Goal: Transaction & Acquisition: Purchase product/service

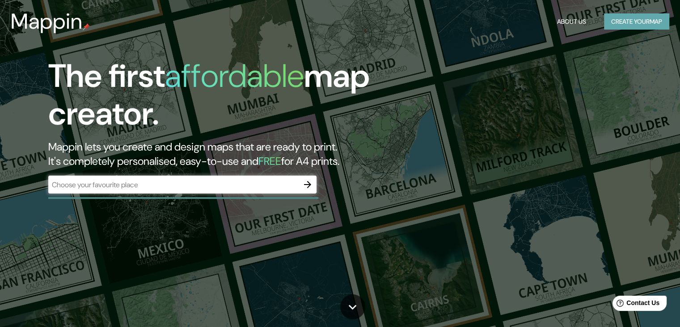
click at [635, 23] on button "Create your map" at bounding box center [636, 21] width 65 height 17
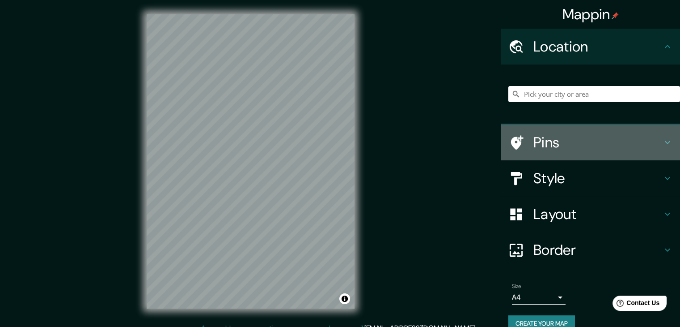
click at [569, 146] on h4 "Pins" at bounding box center [598, 142] width 129 height 18
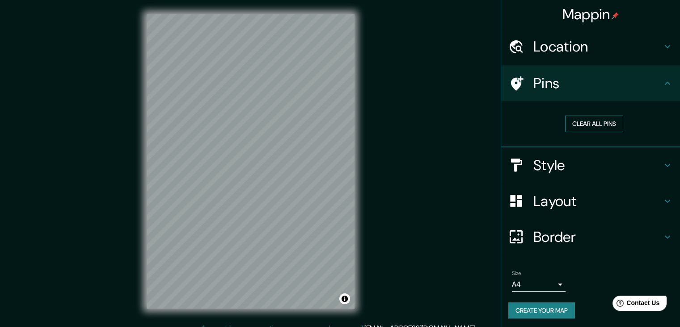
click at [588, 124] on button "Clear all pins" at bounding box center [594, 123] width 58 height 17
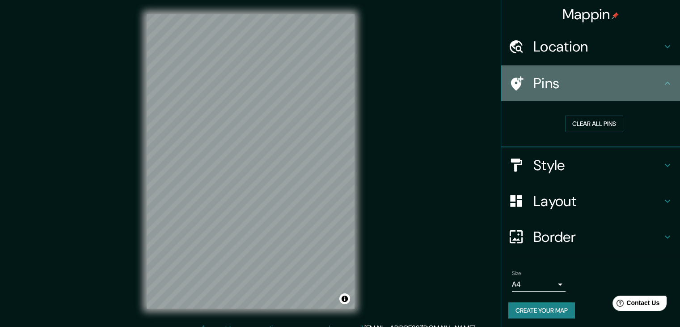
click at [535, 83] on h4 "Pins" at bounding box center [598, 83] width 129 height 18
click at [663, 81] on icon at bounding box center [667, 83] width 11 height 11
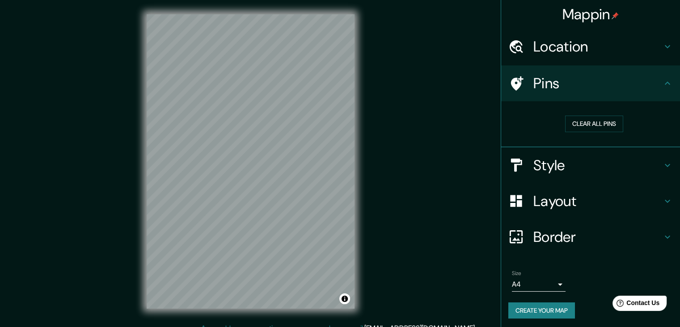
click at [598, 171] on h4 "Style" at bounding box center [598, 165] width 129 height 18
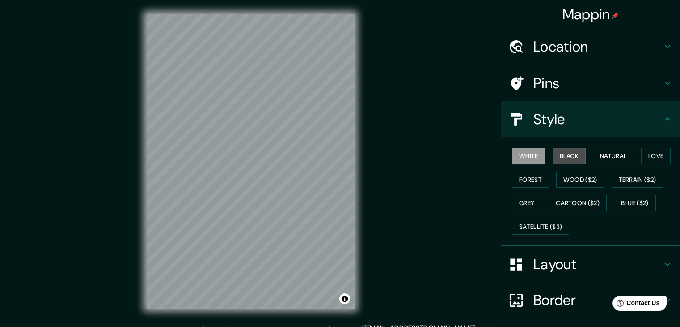
click at [562, 155] on button "Black" at bounding box center [570, 156] width 34 height 17
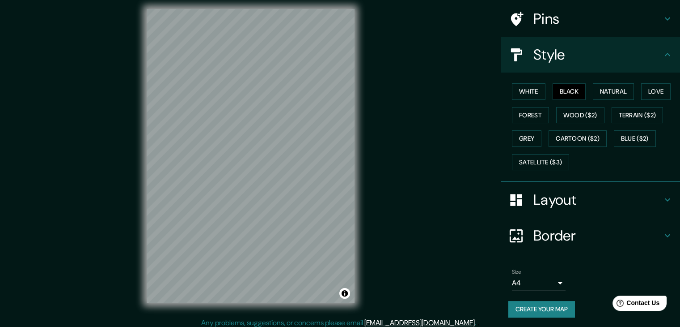
scroll to position [10, 0]
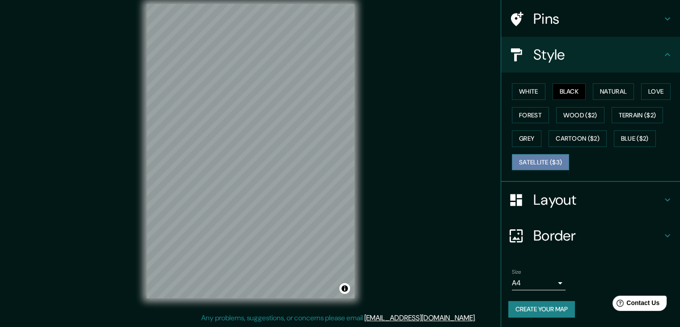
click at [548, 161] on button "Satellite ($3)" at bounding box center [540, 162] width 57 height 17
click at [512, 139] on button "Grey" at bounding box center [527, 138] width 30 height 17
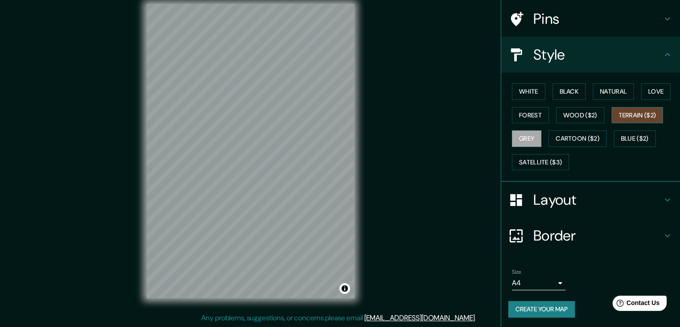
click at [623, 112] on button "Terrain ($2)" at bounding box center [638, 115] width 52 height 17
click at [577, 113] on button "Wood ($2)" at bounding box center [580, 115] width 48 height 17
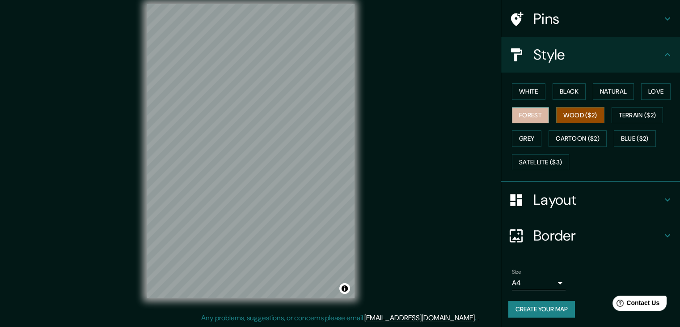
click at [522, 117] on button "Forest" at bounding box center [530, 115] width 37 height 17
click at [575, 111] on button "Wood ($2)" at bounding box center [580, 115] width 48 height 17
click at [517, 136] on button "Grey" at bounding box center [527, 138] width 30 height 17
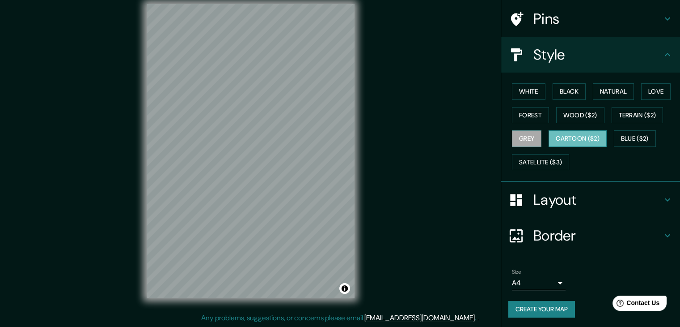
click at [549, 131] on button "Cartoon ($2)" at bounding box center [578, 138] width 58 height 17
click at [527, 88] on button "White" at bounding box center [529, 91] width 34 height 17
click at [569, 197] on h4 "Layout" at bounding box center [598, 200] width 129 height 18
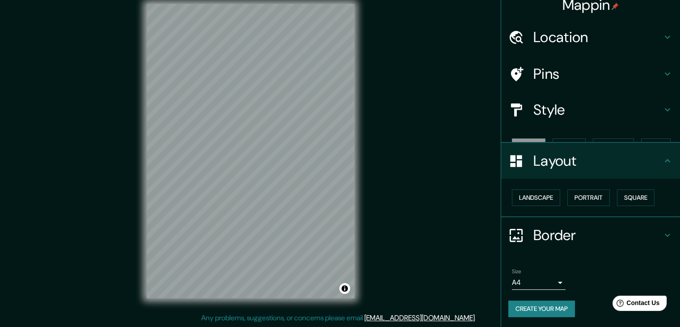
scroll to position [0, 0]
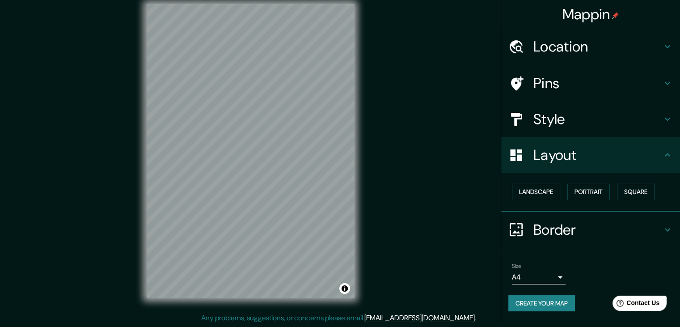
click at [582, 144] on div "Layout" at bounding box center [590, 155] width 179 height 36
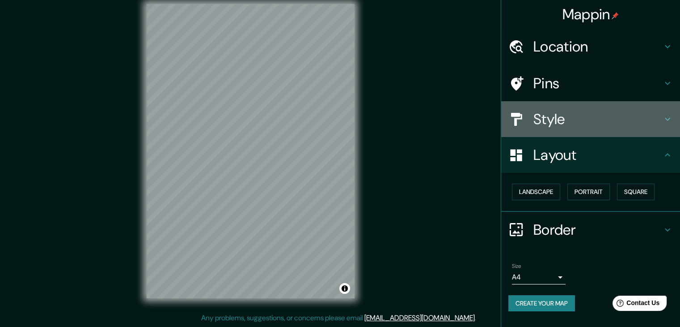
click at [553, 118] on h4 "Style" at bounding box center [598, 119] width 129 height 18
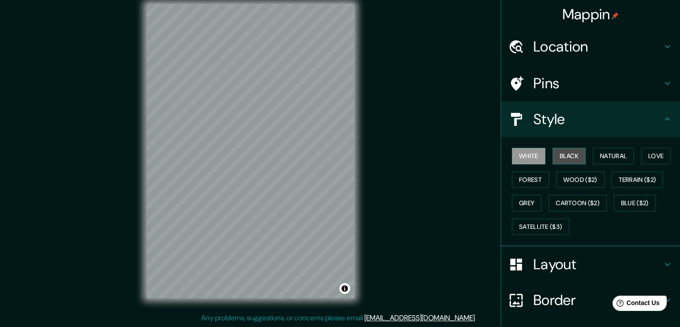
click at [560, 155] on button "Black" at bounding box center [570, 156] width 34 height 17
click at [531, 128] on div "Style" at bounding box center [590, 119] width 179 height 36
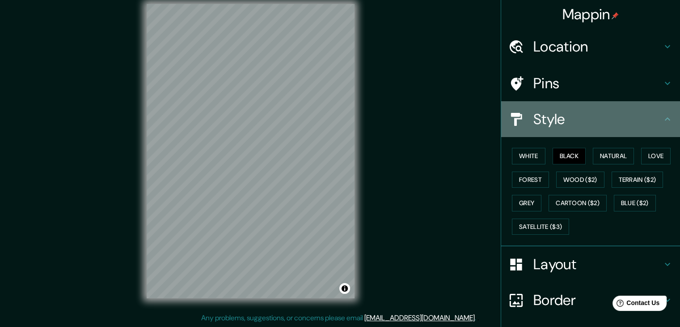
click at [665, 118] on icon at bounding box center [667, 119] width 11 height 11
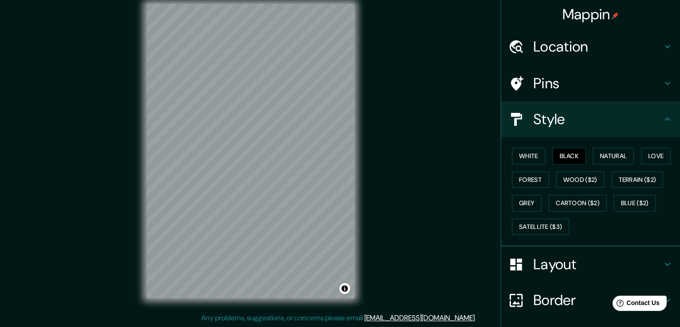
click at [564, 259] on h4 "Layout" at bounding box center [598, 264] width 129 height 18
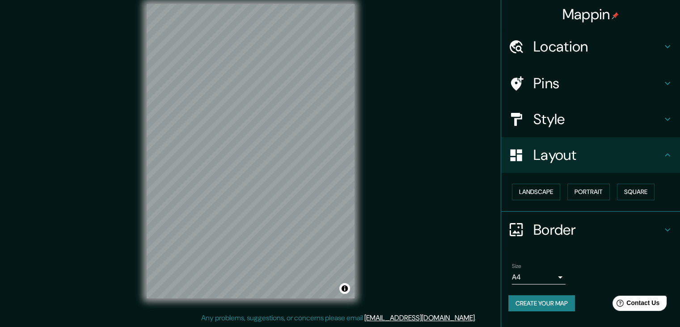
click at [561, 277] on body "Mappin Location Pins Style Layout Landscape Portrait Square Border Choose a bor…" at bounding box center [340, 153] width 680 height 327
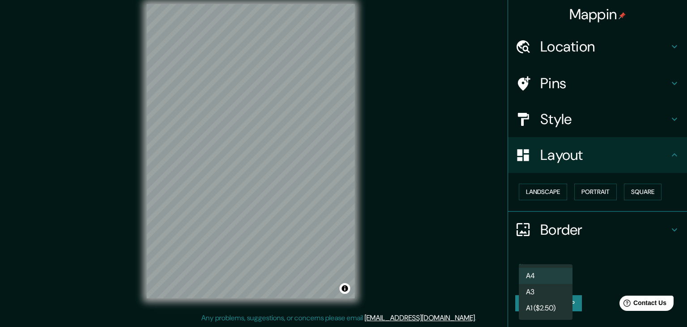
click at [544, 289] on li "A3" at bounding box center [546, 292] width 54 height 16
type input "a4"
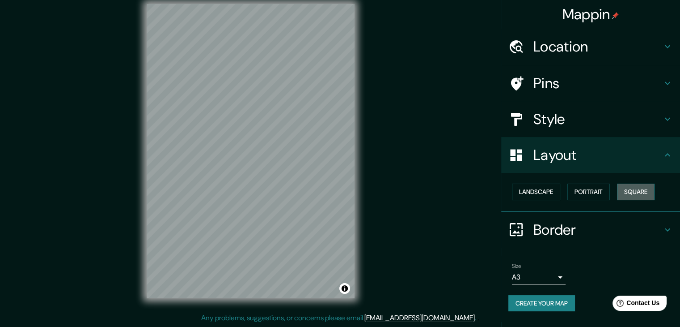
click at [644, 193] on button "Square" at bounding box center [636, 191] width 38 height 17
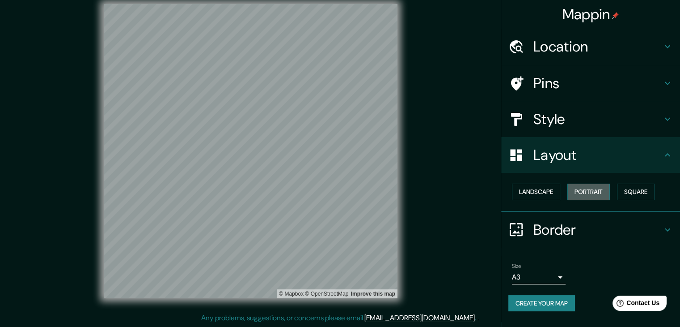
click at [582, 192] on button "Portrait" at bounding box center [589, 191] width 42 height 17
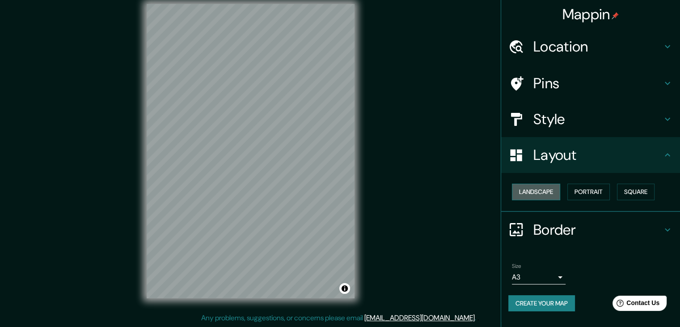
click at [533, 188] on button "Landscape" at bounding box center [536, 191] width 48 height 17
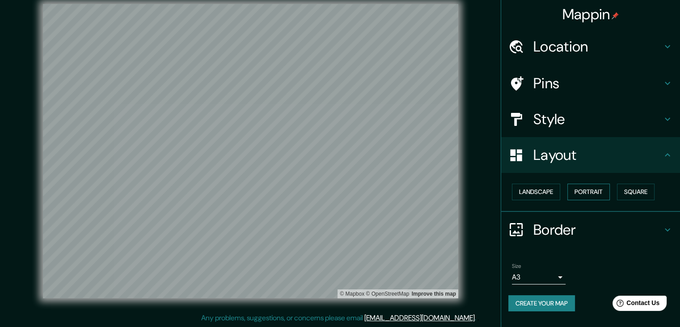
click at [595, 193] on button "Portrait" at bounding box center [589, 191] width 42 height 17
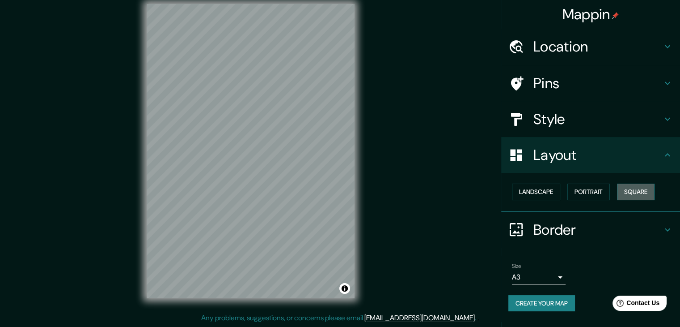
click at [643, 186] on button "Square" at bounding box center [636, 191] width 38 height 17
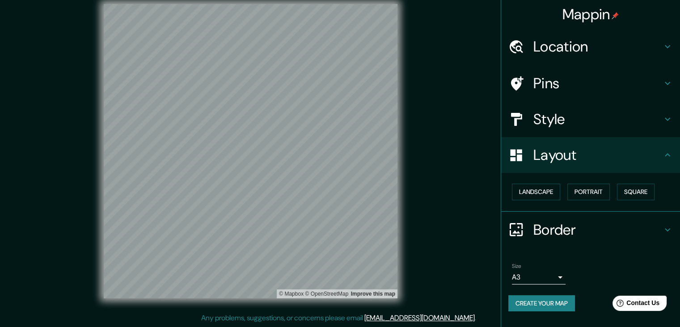
click at [556, 151] on h4 "Layout" at bounding box center [598, 155] width 129 height 18
click at [674, 156] on div "Layout" at bounding box center [590, 155] width 179 height 36
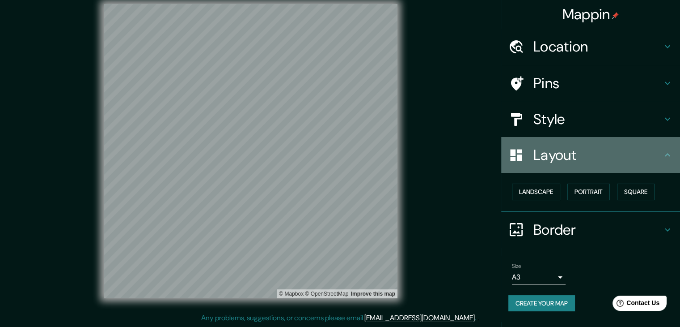
click at [666, 155] on icon at bounding box center [667, 154] width 5 height 3
click at [667, 154] on icon at bounding box center [667, 154] width 5 height 3
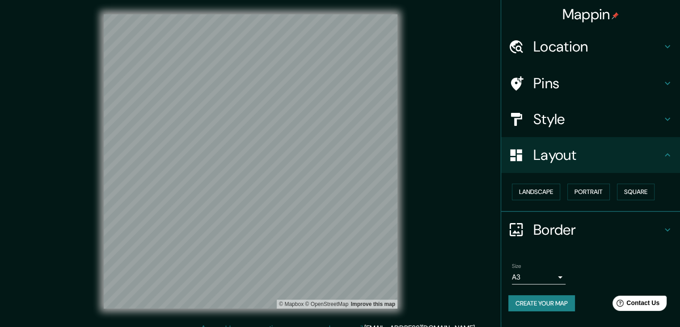
click at [627, 116] on h4 "Style" at bounding box center [598, 119] width 129 height 18
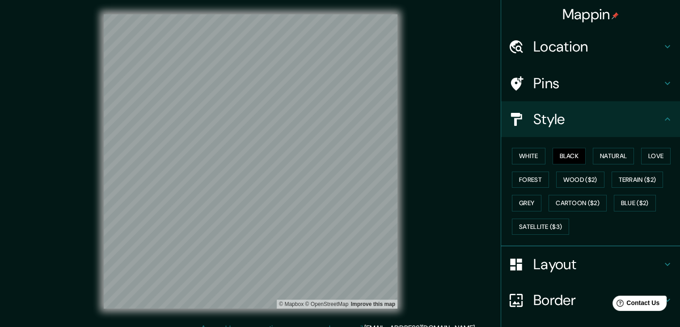
click at [626, 116] on h4 "Style" at bounding box center [598, 119] width 129 height 18
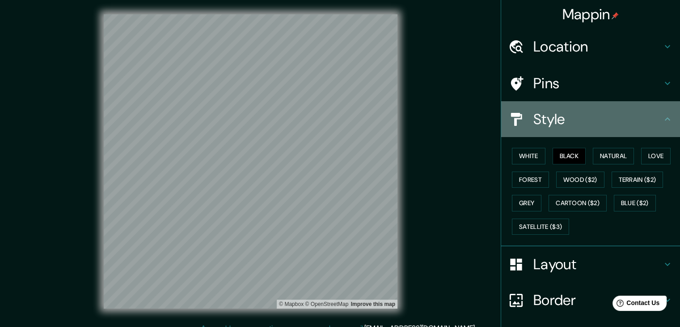
click at [662, 117] on icon at bounding box center [667, 119] width 11 height 11
click at [662, 124] on icon at bounding box center [667, 119] width 11 height 11
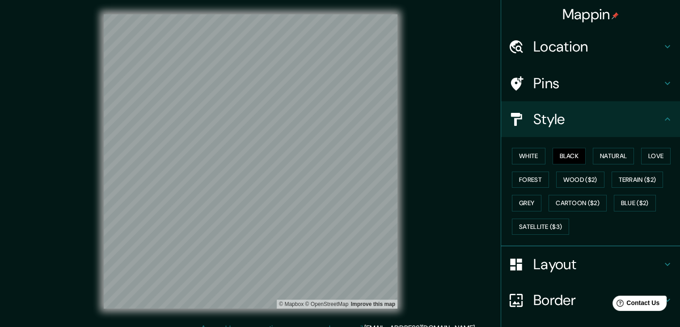
click at [596, 258] on h4 "Layout" at bounding box center [598, 264] width 129 height 18
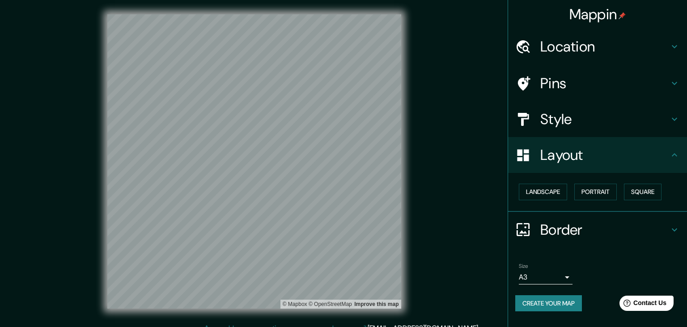
click at [555, 275] on body "Mappin Location Pins Style Layout Landscape Portrait Square Border Choose a bor…" at bounding box center [343, 163] width 687 height 327
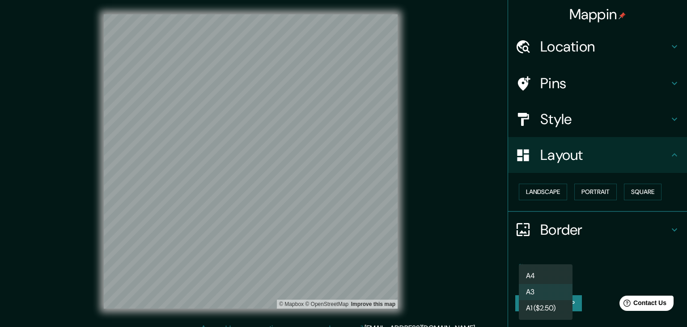
click at [607, 247] on div at bounding box center [343, 163] width 687 height 327
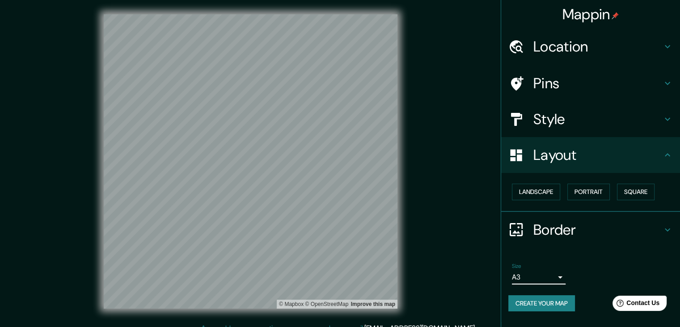
click at [557, 301] on button "Create your map" at bounding box center [542, 303] width 67 height 17
